Goal: Navigation & Orientation: Find specific page/section

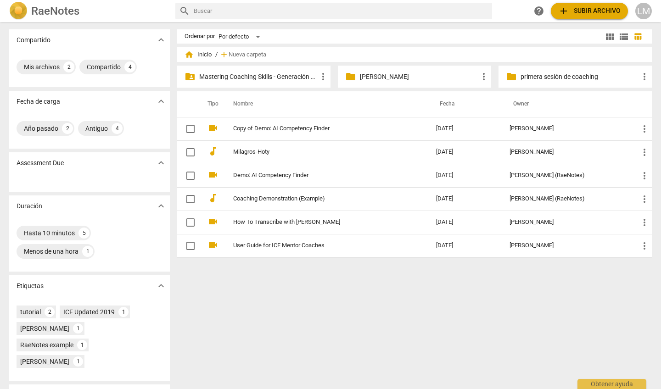
click at [277, 76] on p "Mastering Coaching Skills - Generación 31" at bounding box center [258, 77] width 118 height 10
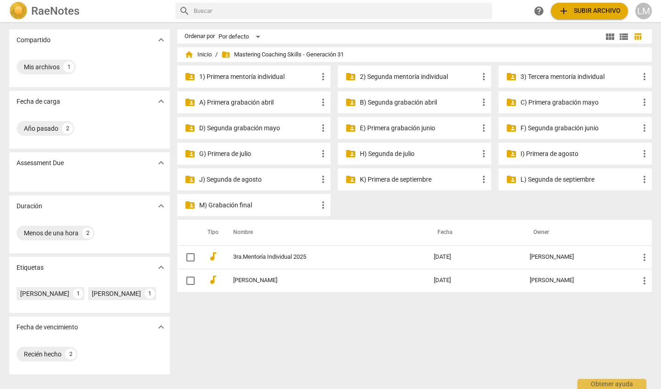
click at [541, 180] on p "L) Segunda de septiembre" at bounding box center [580, 180] width 118 height 10
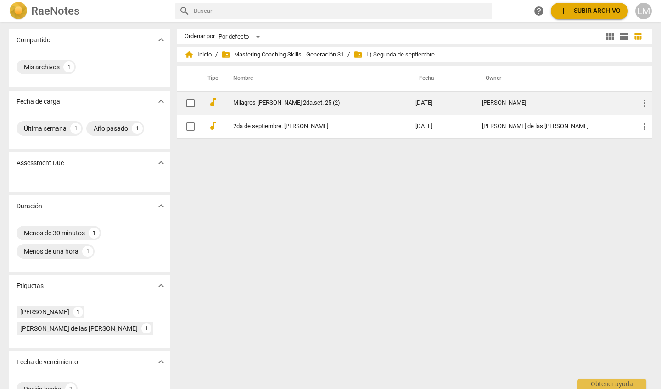
click at [301, 102] on link "Milagros-[PERSON_NAME] 2da.set. 25 (2)" at bounding box center [307, 103] width 149 height 7
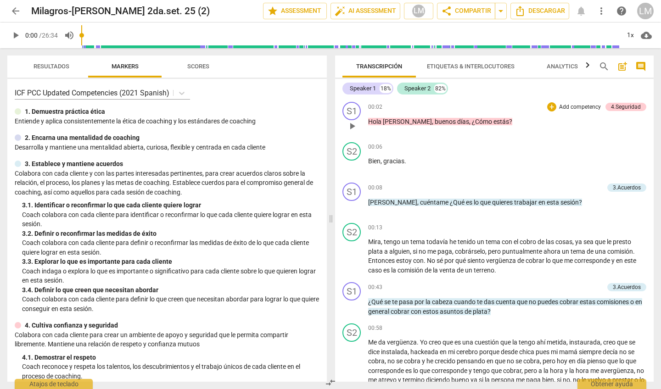
click at [500, 126] on p "[PERSON_NAME] , buenos días , ¿Cómo estás ?" at bounding box center [507, 122] width 278 height 10
click at [614, 106] on div "4.Seguridad" at bounding box center [626, 107] width 30 height 8
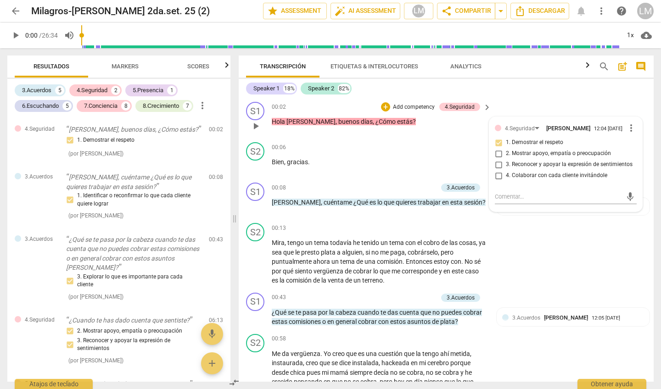
click at [419, 133] on div "00:02 + Add competency 4.Seguridad keyboard_arrow_right [PERSON_NAME] , buenos …" at bounding box center [382, 118] width 220 height 33
